Goal: Information Seeking & Learning: Learn about a topic

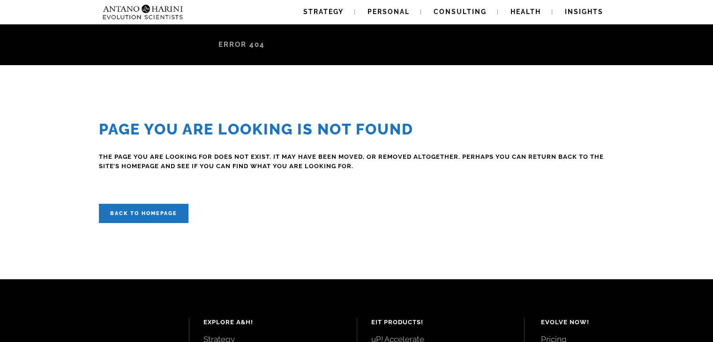
click at [241, 132] on h2 "Page you are looking is Not Found" at bounding box center [357, 129] width 516 height 18
click at [149, 190] on div "Page you are looking is Not Found The page you are looking for does not exist. …" at bounding box center [357, 171] width 516 height 103
click at [149, 208] on link "Back to homepage" at bounding box center [144, 213] width 90 height 19
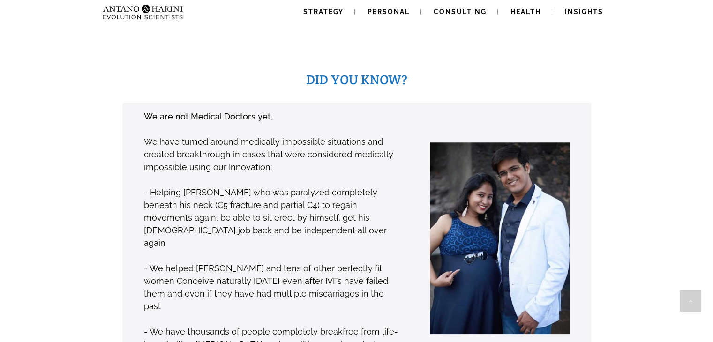
scroll to position [675, 0]
click at [149, 208] on p "- Helping [PERSON_NAME] who was paralyzed completely beneath his neck (C5 fract…" at bounding box center [272, 217] width 256 height 63
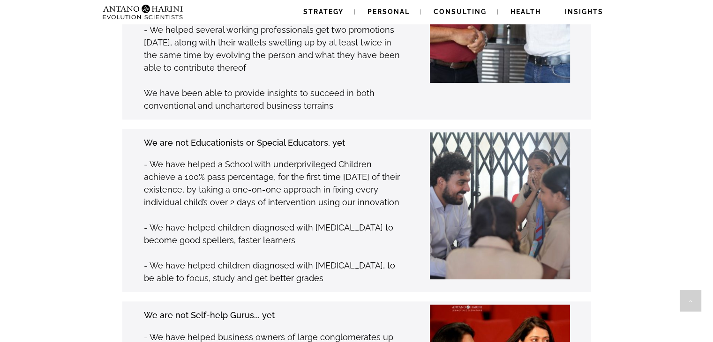
scroll to position [1197, 0]
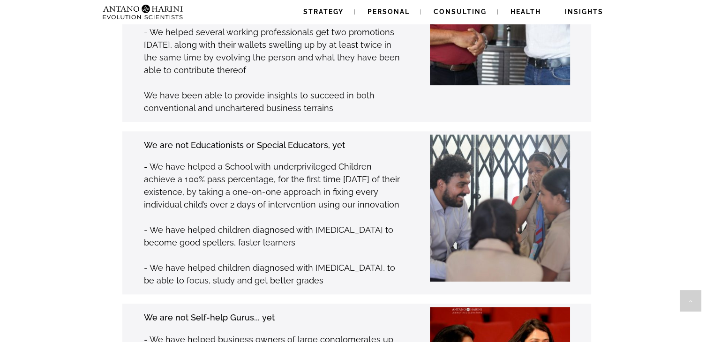
click at [329, 224] on p "- We have helped children diagnosed with [MEDICAL_DATA] to become good spellers…" at bounding box center [272, 236] width 256 height 25
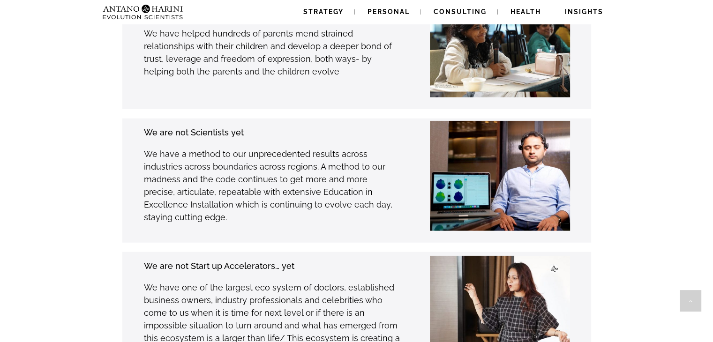
scroll to position [2441, 0]
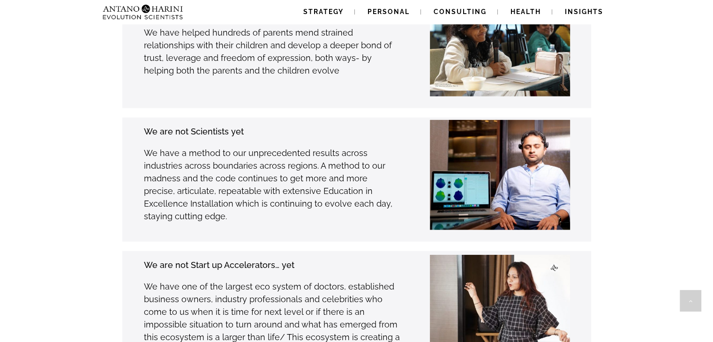
click at [307, 147] on p "We have a method to our unprecedented results across industries across boundari…" at bounding box center [272, 185] width 256 height 76
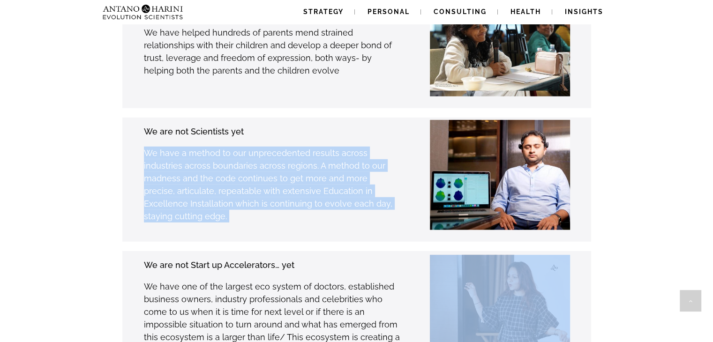
click at [307, 147] on p "We have a method to our unprecedented results across industries across boundari…" at bounding box center [272, 185] width 256 height 76
click at [283, 171] on p "We have a method to our unprecedented results across industries across boundari…" at bounding box center [272, 185] width 256 height 76
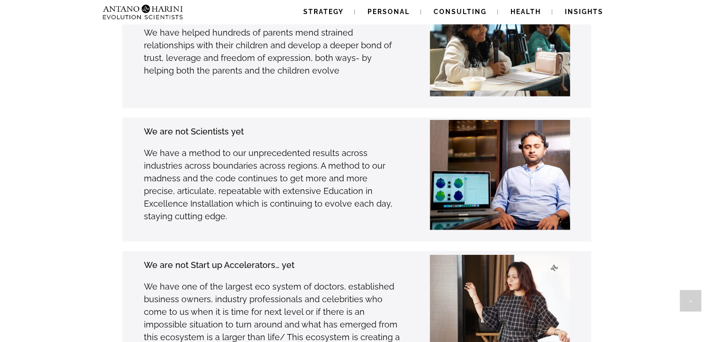
click at [283, 171] on p "We have a method to our unprecedented results across industries across boundari…" at bounding box center [272, 185] width 256 height 76
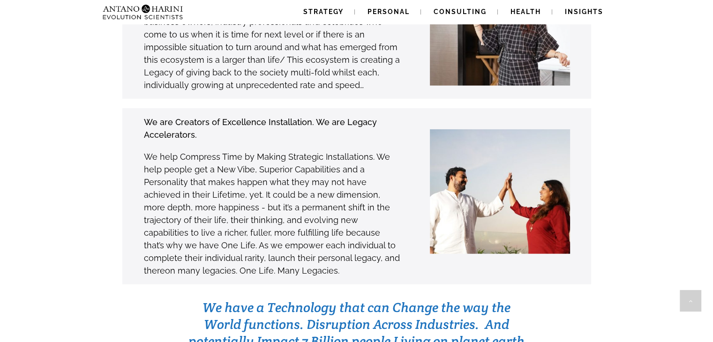
scroll to position [2718, 0]
click at [251, 161] on p "We help Compress Time by Making Strategic Installations. We help people get a N…" at bounding box center [272, 214] width 256 height 127
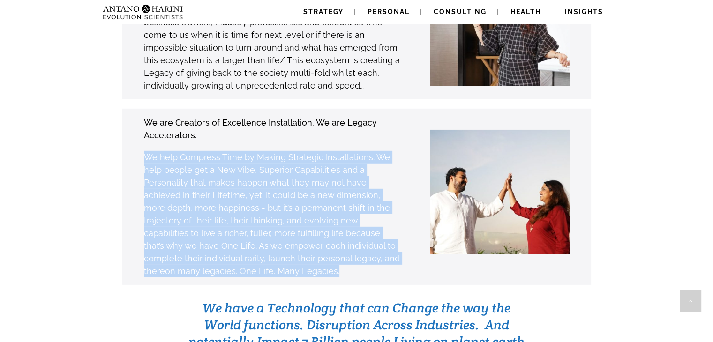
click at [251, 161] on p "We help Compress Time by Making Strategic Installations. We help people get a N…" at bounding box center [272, 214] width 256 height 127
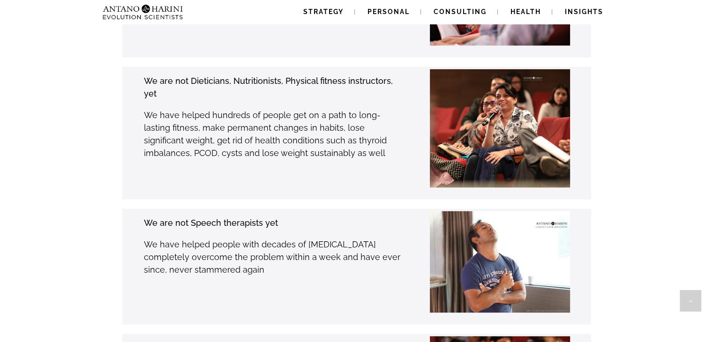
scroll to position [1851, 0]
